Goal: Task Accomplishment & Management: Use online tool/utility

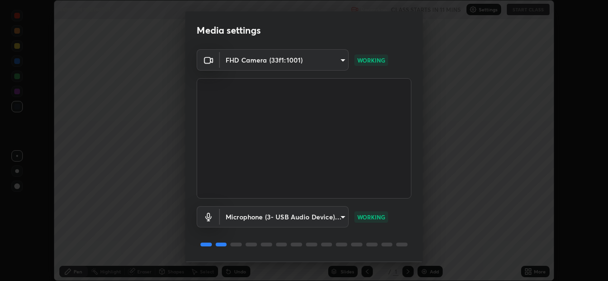
scroll to position [29, 0]
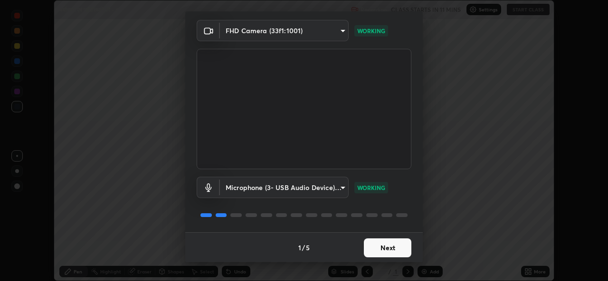
click at [380, 254] on button "Next" at bounding box center [387, 248] width 47 height 19
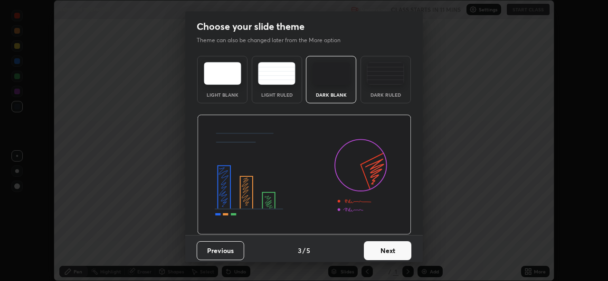
click at [379, 253] on button "Next" at bounding box center [387, 251] width 47 height 19
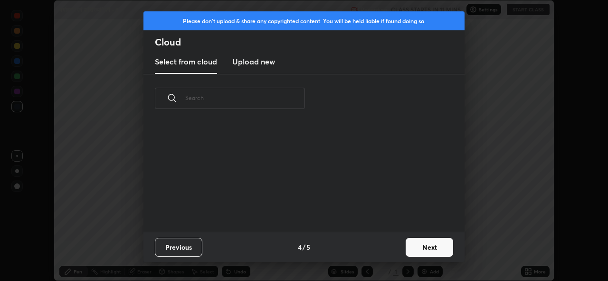
click at [385, 254] on div "Previous 4 / 5 Next" at bounding box center [303, 247] width 321 height 30
click at [417, 245] on button "Next" at bounding box center [428, 247] width 47 height 19
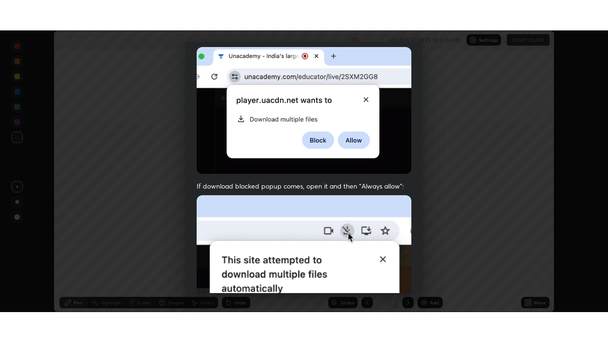
scroll to position [223, 0]
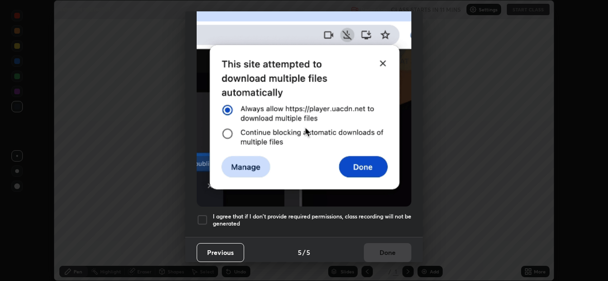
click at [325, 220] on h5 "I agree that if I don't provide required permissions, class recording will not …" at bounding box center [312, 220] width 198 height 15
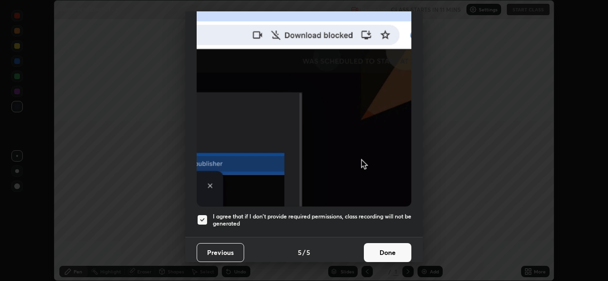
click at [394, 251] on button "Done" at bounding box center [387, 252] width 47 height 19
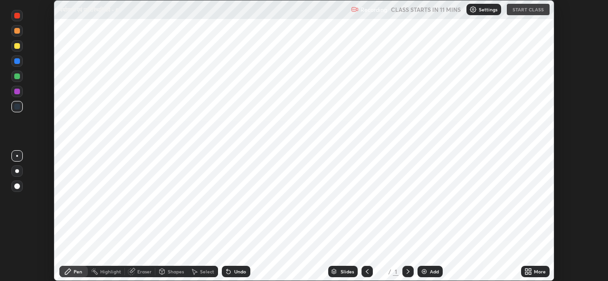
click at [434, 271] on div "Add" at bounding box center [434, 272] width 9 height 5
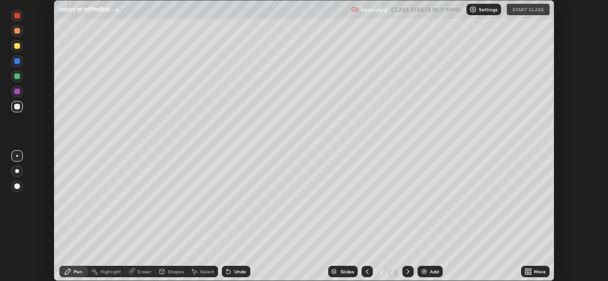
click at [529, 271] on icon at bounding box center [529, 270] width 2 height 2
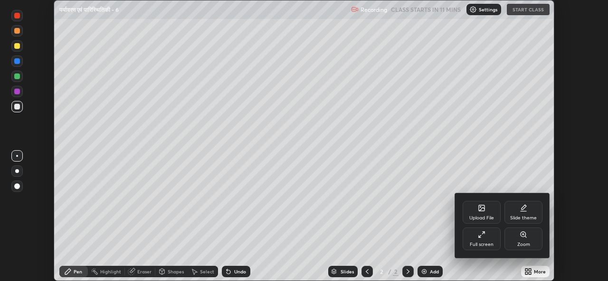
click at [479, 237] on icon at bounding box center [479, 236] width 2 height 2
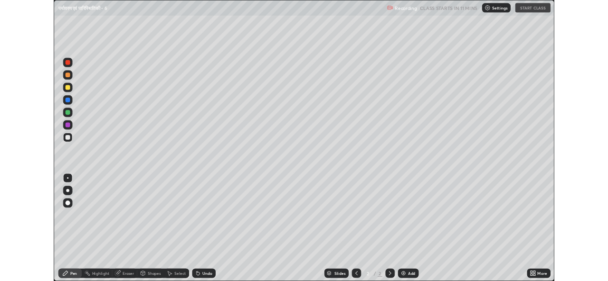
scroll to position [342, 608]
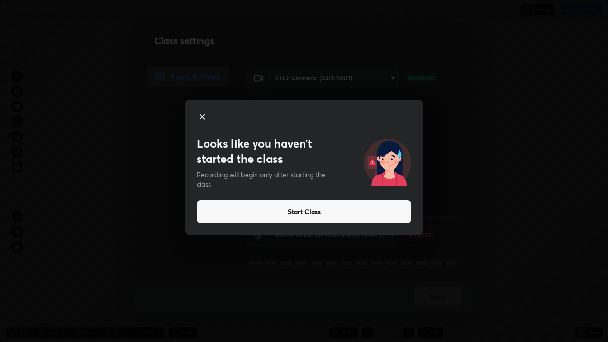
click at [282, 171] on p "Recording will begin only after starting the class" at bounding box center [261, 179] width 131 height 19
click at [304, 215] on button "Start Class" at bounding box center [303, 211] width 215 height 23
click at [423, 222] on div "Looks like you haven’t started the class Recording will begin only after starti…" at bounding box center [304, 171] width 608 height 342
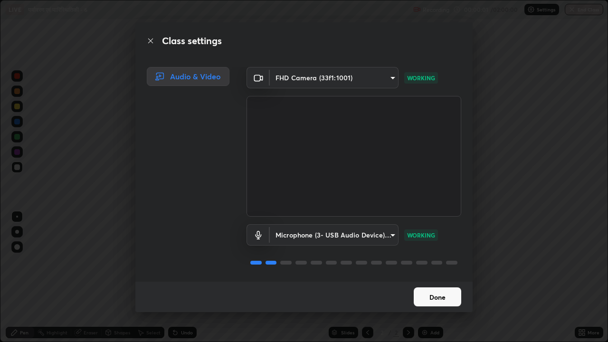
click at [441, 281] on button "Done" at bounding box center [436, 296] width 47 height 19
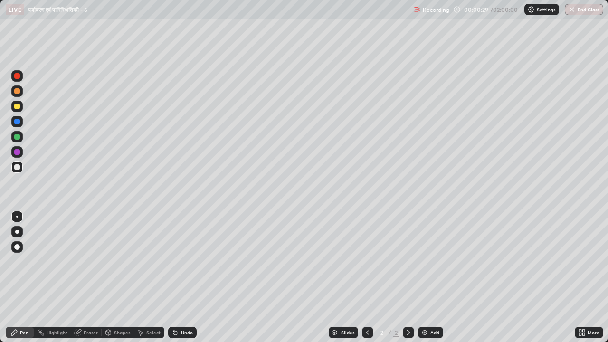
click at [18, 106] on div at bounding box center [17, 106] width 6 height 6
click at [17, 232] on div at bounding box center [17, 232] width 4 height 4
click at [185, 281] on div "Undo" at bounding box center [187, 332] width 12 height 5
click at [17, 108] on div at bounding box center [17, 106] width 6 height 6
click at [18, 138] on div at bounding box center [17, 137] width 6 height 6
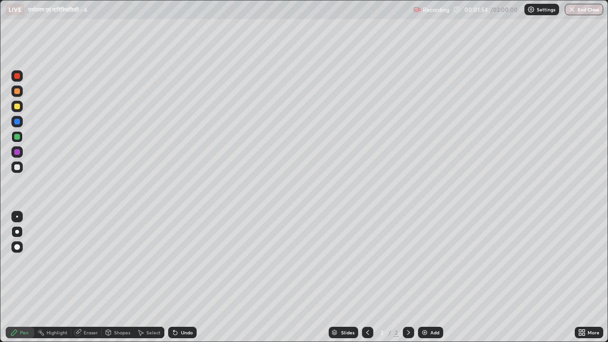
click at [16, 153] on div at bounding box center [17, 152] width 6 height 6
click at [17, 167] on div at bounding box center [17, 167] width 6 height 6
click at [17, 137] on div at bounding box center [17, 137] width 6 height 6
click at [17, 164] on div at bounding box center [17, 167] width 6 height 6
click at [15, 107] on div at bounding box center [17, 106] width 6 height 6
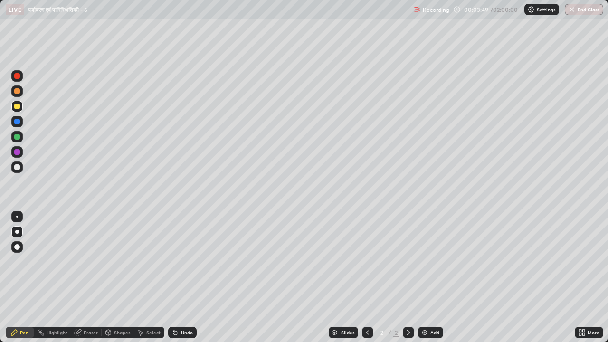
click at [16, 93] on div at bounding box center [17, 91] width 6 height 6
click at [14, 138] on div at bounding box center [17, 137] width 6 height 6
click at [18, 168] on div at bounding box center [17, 167] width 6 height 6
click at [17, 153] on div at bounding box center [17, 152] width 6 height 6
click at [15, 166] on div at bounding box center [17, 167] width 6 height 6
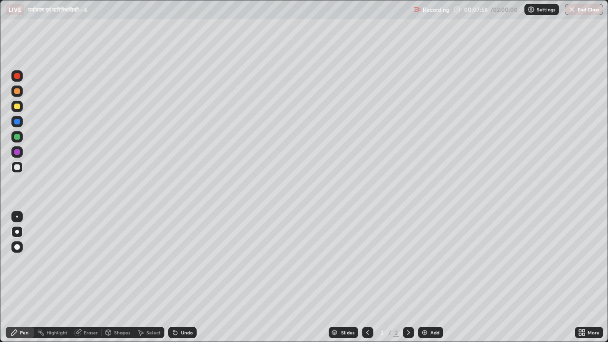
click at [423, 281] on img at bounding box center [425, 332] width 8 height 8
click at [15, 137] on div at bounding box center [17, 137] width 6 height 6
click at [17, 91] on div at bounding box center [17, 91] width 6 height 6
click at [15, 167] on div at bounding box center [17, 167] width 6 height 6
click at [18, 121] on div at bounding box center [17, 122] width 6 height 6
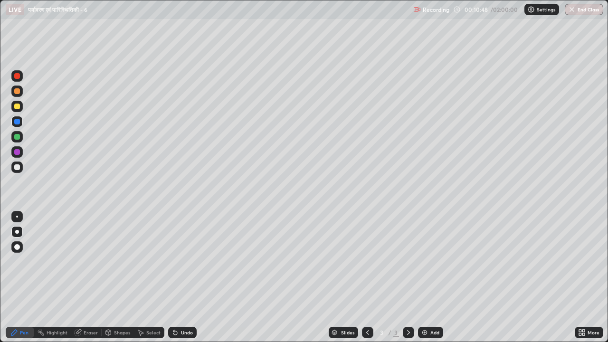
click at [18, 107] on div at bounding box center [17, 106] width 6 height 6
click at [17, 109] on div at bounding box center [17, 106] width 6 height 6
click at [17, 138] on div at bounding box center [17, 137] width 6 height 6
click at [19, 92] on div at bounding box center [17, 91] width 6 height 6
click at [18, 153] on div at bounding box center [17, 152] width 6 height 6
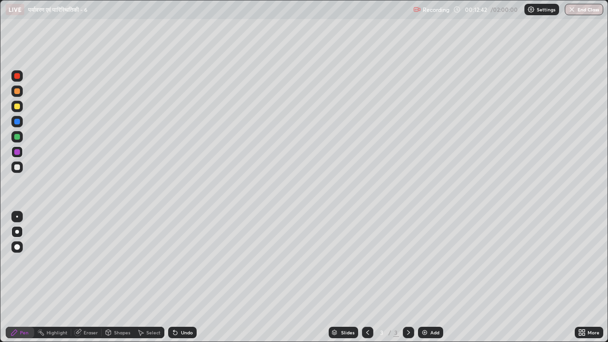
click at [16, 108] on div at bounding box center [17, 106] width 6 height 6
click at [580, 281] on icon at bounding box center [582, 332] width 8 height 8
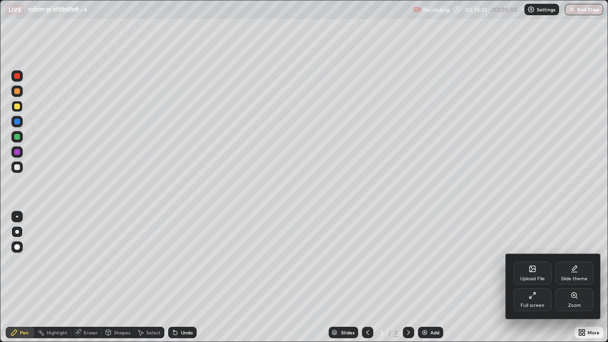
click at [527, 281] on div "Full screen" at bounding box center [532, 299] width 38 height 23
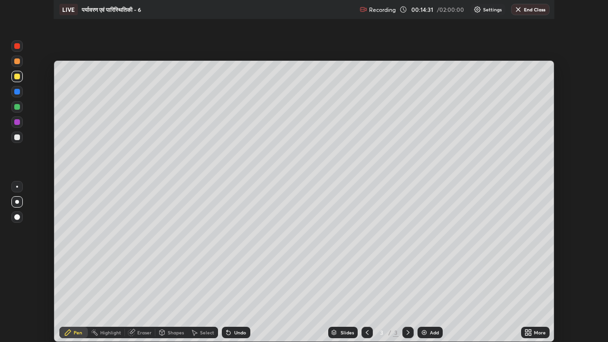
scroll to position [47181, 46855]
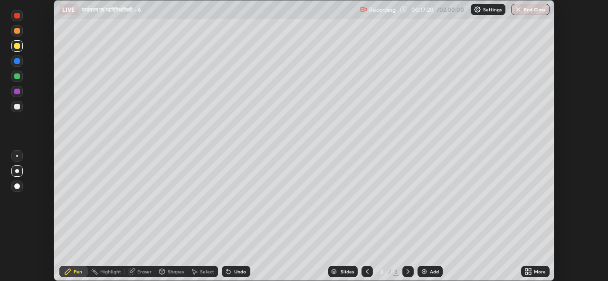
click at [525, 271] on icon at bounding box center [526, 270] width 2 height 2
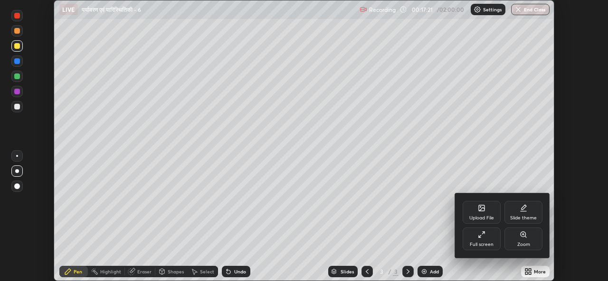
click at [486, 243] on div "Full screen" at bounding box center [481, 245] width 24 height 5
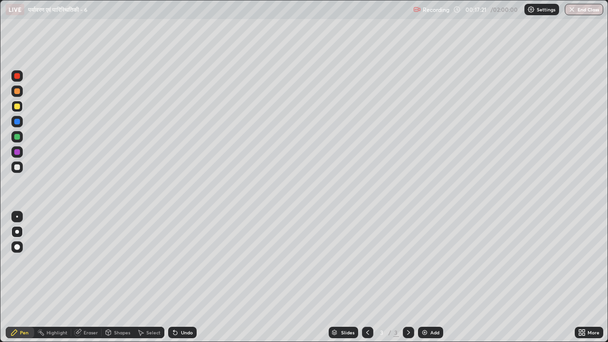
scroll to position [342, 608]
click at [362, 281] on div at bounding box center [367, 332] width 11 height 11
click at [15, 135] on div at bounding box center [17, 137] width 6 height 6
click at [409, 281] on icon at bounding box center [408, 332] width 8 height 8
click at [362, 281] on div at bounding box center [367, 332] width 11 height 11
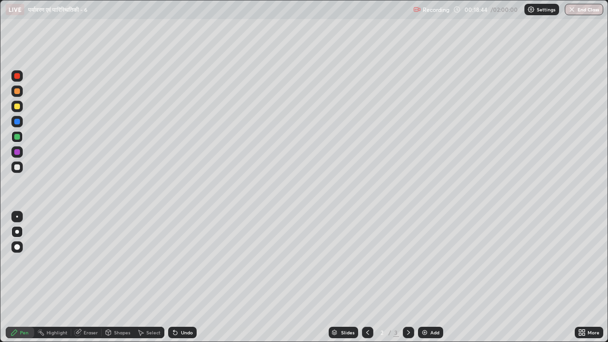
click at [16, 107] on div at bounding box center [17, 106] width 6 height 6
click at [407, 281] on icon at bounding box center [408, 332] width 8 height 8
click at [424, 281] on img at bounding box center [425, 332] width 8 height 8
click at [18, 137] on div at bounding box center [17, 137] width 6 height 6
click at [183, 281] on div "Undo" at bounding box center [187, 332] width 12 height 5
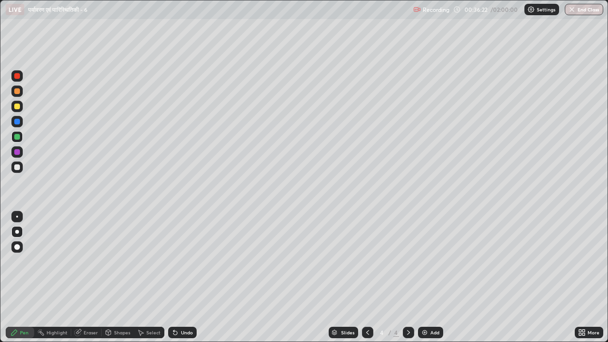
click at [187, 281] on div "Undo" at bounding box center [187, 332] width 12 height 5
click at [182, 281] on div "Undo" at bounding box center [187, 332] width 12 height 5
click at [18, 106] on div at bounding box center [17, 106] width 6 height 6
click at [17, 94] on div at bounding box center [17, 91] width 6 height 6
click at [17, 168] on div at bounding box center [17, 167] width 6 height 6
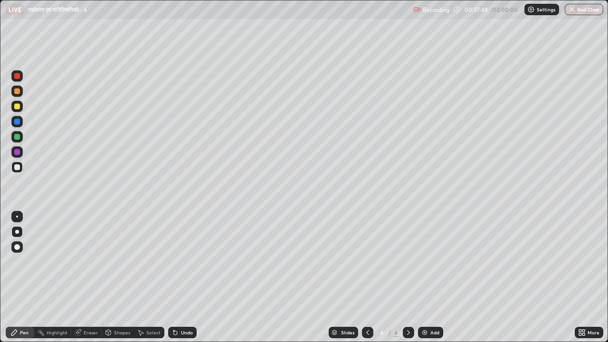
click at [18, 139] on div at bounding box center [17, 137] width 6 height 6
click at [18, 109] on div at bounding box center [17, 106] width 6 height 6
click at [15, 152] on div at bounding box center [17, 152] width 6 height 6
click at [19, 141] on div at bounding box center [16, 136] width 11 height 11
click at [17, 108] on div at bounding box center [17, 106] width 6 height 6
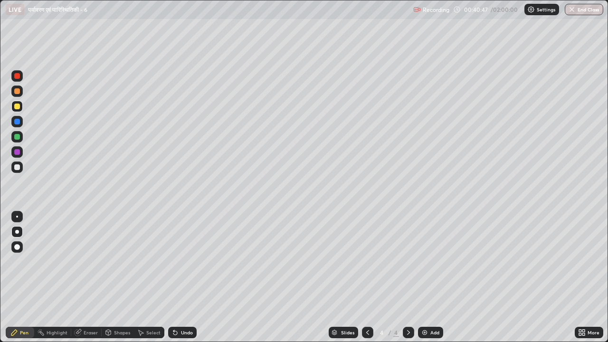
click at [19, 166] on div at bounding box center [17, 167] width 6 height 6
click at [17, 91] on div at bounding box center [17, 91] width 6 height 6
click at [426, 281] on img at bounding box center [425, 332] width 8 height 8
click at [19, 122] on div at bounding box center [17, 122] width 6 height 6
click at [17, 111] on div at bounding box center [16, 106] width 11 height 11
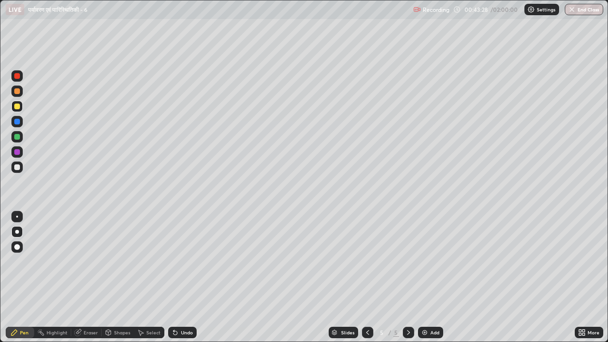
click at [15, 122] on div at bounding box center [17, 122] width 6 height 6
click at [17, 139] on div at bounding box center [17, 137] width 6 height 6
click at [17, 216] on div at bounding box center [17, 216] width 2 height 2
click at [21, 150] on div at bounding box center [16, 151] width 11 height 11
click at [17, 231] on div at bounding box center [17, 232] width 4 height 4
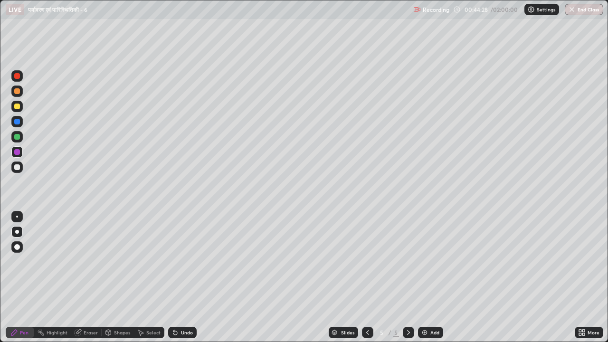
click at [18, 122] on div at bounding box center [17, 122] width 6 height 6
click at [16, 109] on div at bounding box center [17, 106] width 6 height 6
click at [183, 281] on div "Undo" at bounding box center [187, 332] width 12 height 5
click at [186, 281] on div "Undo" at bounding box center [187, 332] width 12 height 5
click at [18, 137] on div at bounding box center [17, 137] width 6 height 6
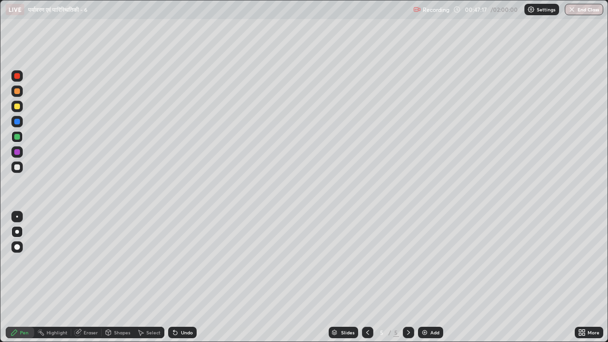
click at [19, 111] on div at bounding box center [16, 106] width 11 height 11
click at [186, 281] on div "Undo" at bounding box center [187, 332] width 12 height 5
click at [185, 281] on div "Undo" at bounding box center [182, 332] width 28 height 11
click at [17, 153] on div at bounding box center [17, 152] width 6 height 6
click at [21, 169] on div at bounding box center [16, 166] width 11 height 11
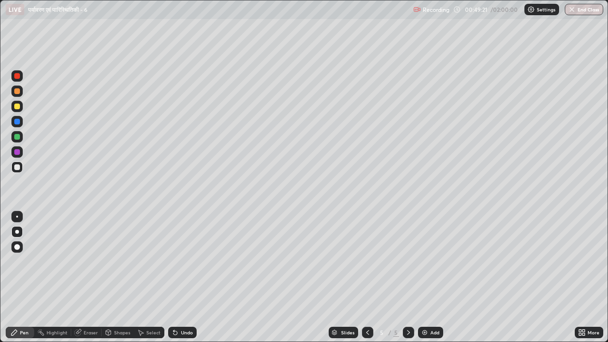
click at [16, 245] on div at bounding box center [17, 247] width 6 height 6
click at [365, 281] on icon at bounding box center [368, 332] width 8 height 8
click at [395, 281] on div "5" at bounding box center [396, 332] width 6 height 9
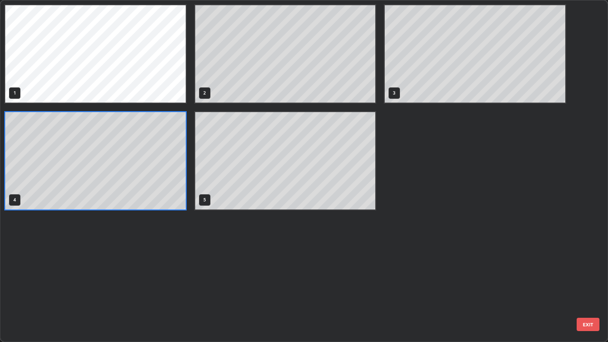
scroll to position [338, 602]
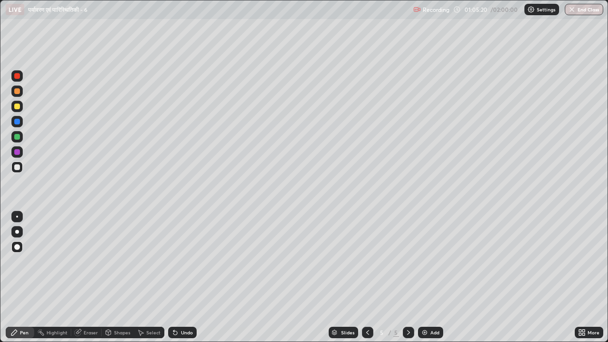
click at [422, 281] on img at bounding box center [425, 332] width 8 height 8
click at [421, 281] on img at bounding box center [425, 332] width 8 height 8
click at [366, 281] on icon at bounding box center [368, 332] width 8 height 8
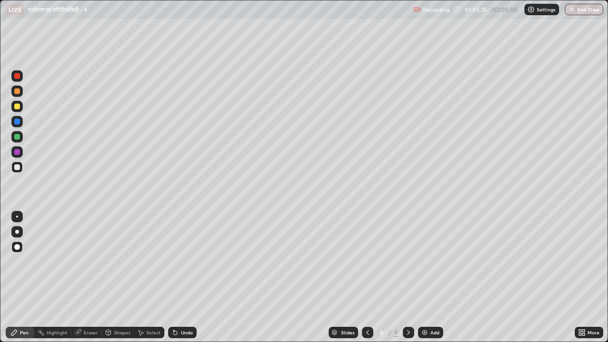
click at [365, 281] on icon at bounding box center [368, 332] width 8 height 8
click at [364, 281] on icon at bounding box center [368, 332] width 8 height 8
click at [402, 281] on div at bounding box center [407, 332] width 11 height 11
click at [17, 109] on div at bounding box center [17, 106] width 6 height 6
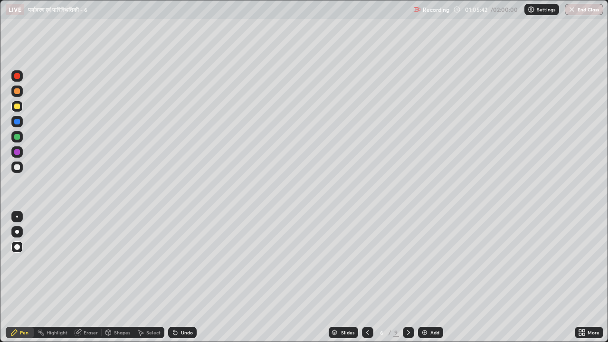
click at [17, 138] on div at bounding box center [17, 137] width 6 height 6
click at [17, 162] on div at bounding box center [16, 166] width 11 height 11
click at [17, 94] on div at bounding box center [17, 91] width 6 height 6
click at [17, 106] on div at bounding box center [17, 106] width 6 height 6
click at [18, 169] on div at bounding box center [17, 167] width 6 height 6
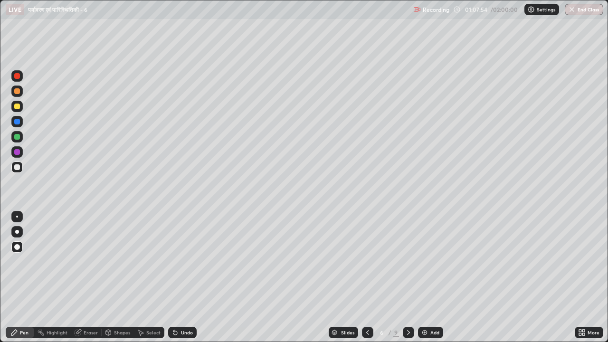
click at [17, 106] on div at bounding box center [17, 106] width 6 height 6
click at [18, 168] on div at bounding box center [17, 167] width 6 height 6
click at [17, 151] on div at bounding box center [17, 152] width 6 height 6
click at [14, 168] on div at bounding box center [17, 167] width 6 height 6
click at [15, 138] on div at bounding box center [17, 137] width 6 height 6
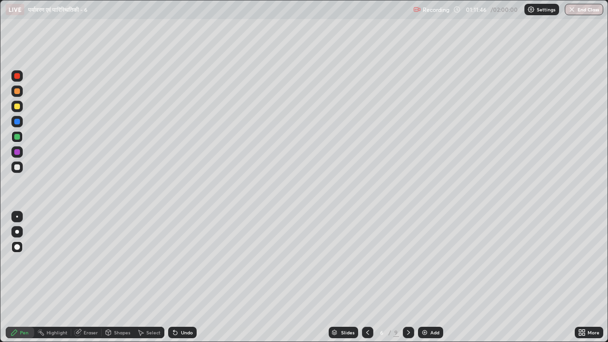
click at [16, 107] on div at bounding box center [17, 106] width 6 height 6
click at [15, 152] on div at bounding box center [17, 152] width 6 height 6
click at [17, 111] on div at bounding box center [16, 106] width 11 height 11
click at [19, 135] on div at bounding box center [17, 137] width 6 height 6
click at [406, 281] on icon at bounding box center [408, 332] width 8 height 8
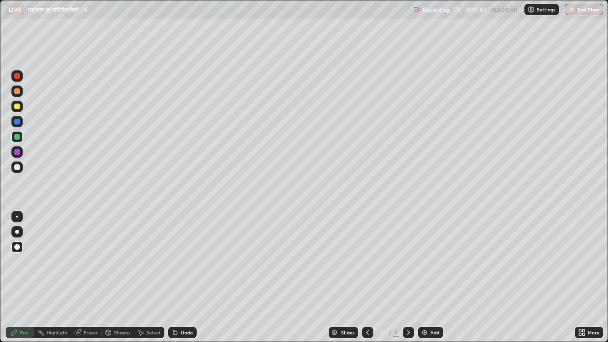
click at [18, 109] on div at bounding box center [17, 106] width 6 height 6
click at [18, 90] on div at bounding box center [17, 91] width 6 height 6
click at [15, 125] on div at bounding box center [16, 121] width 11 height 11
click at [17, 108] on div at bounding box center [17, 106] width 6 height 6
click at [16, 123] on div at bounding box center [17, 122] width 6 height 6
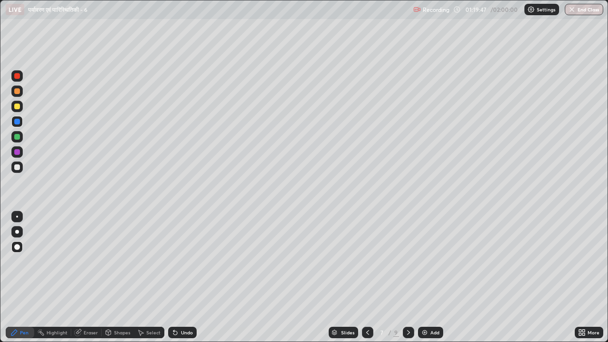
click at [17, 137] on div at bounding box center [17, 137] width 6 height 6
click at [366, 281] on icon at bounding box center [368, 332] width 8 height 8
click at [407, 281] on icon at bounding box center [408, 332] width 8 height 8
click at [18, 151] on div at bounding box center [17, 152] width 6 height 6
click at [19, 108] on div at bounding box center [17, 106] width 6 height 6
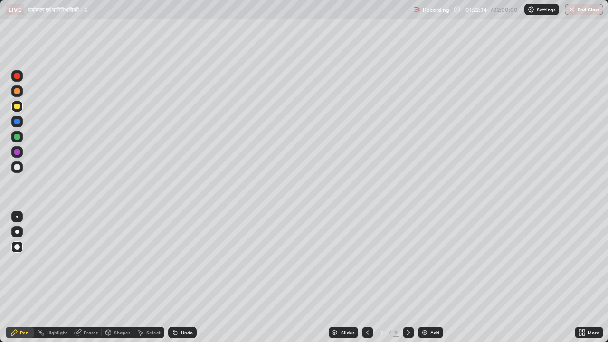
click at [16, 138] on div at bounding box center [17, 137] width 6 height 6
click at [15, 152] on div at bounding box center [17, 152] width 6 height 6
click at [15, 167] on div at bounding box center [17, 167] width 6 height 6
click at [365, 281] on icon at bounding box center [368, 332] width 8 height 8
click at [408, 281] on icon at bounding box center [408, 332] width 8 height 8
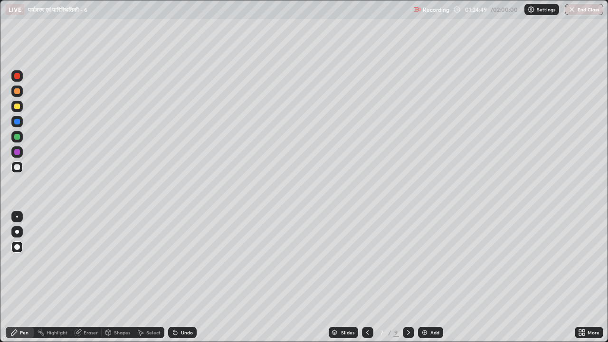
click at [366, 281] on icon at bounding box center [368, 332] width 8 height 8
click at [407, 281] on icon at bounding box center [408, 332] width 8 height 8
click at [411, 281] on icon at bounding box center [408, 332] width 8 height 8
click at [17, 137] on div at bounding box center [17, 137] width 6 height 6
click at [18, 108] on div at bounding box center [17, 106] width 6 height 6
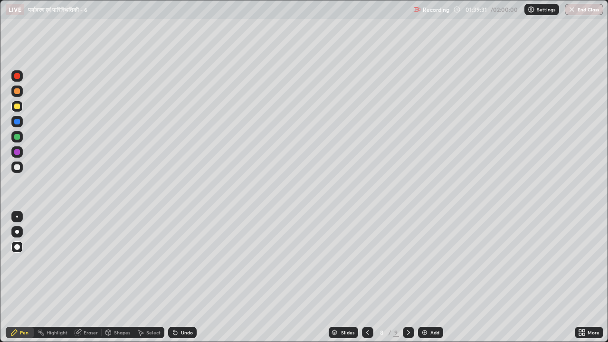
click at [21, 122] on div at bounding box center [16, 121] width 11 height 11
click at [18, 138] on div at bounding box center [17, 137] width 6 height 6
click at [181, 281] on div "Undo" at bounding box center [187, 332] width 12 height 5
click at [18, 151] on div at bounding box center [17, 152] width 6 height 6
click at [19, 167] on div at bounding box center [17, 167] width 6 height 6
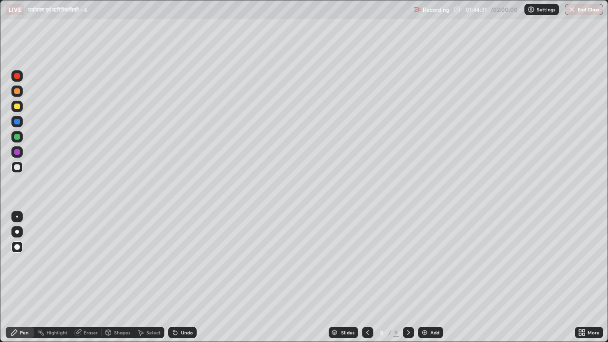
click at [16, 108] on div at bounding box center [17, 106] width 6 height 6
click at [19, 168] on div at bounding box center [17, 167] width 6 height 6
click at [14, 151] on div at bounding box center [17, 152] width 6 height 6
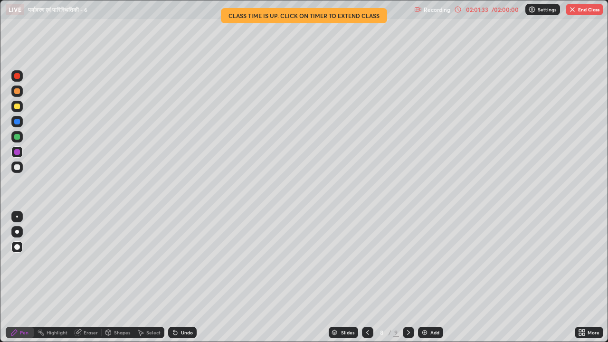
click at [576, 9] on button "End Class" at bounding box center [583, 9] width 37 height 11
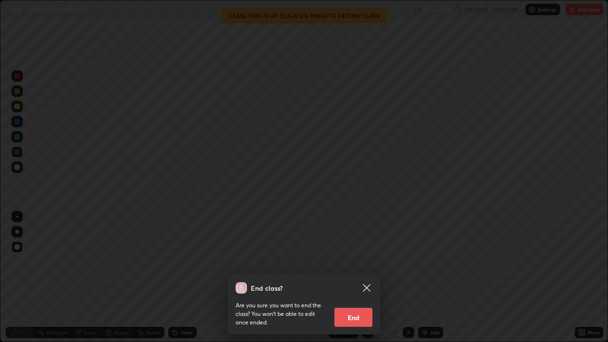
click at [349, 281] on button "End" at bounding box center [353, 317] width 38 height 19
